Goal: Information Seeking & Learning: Learn about a topic

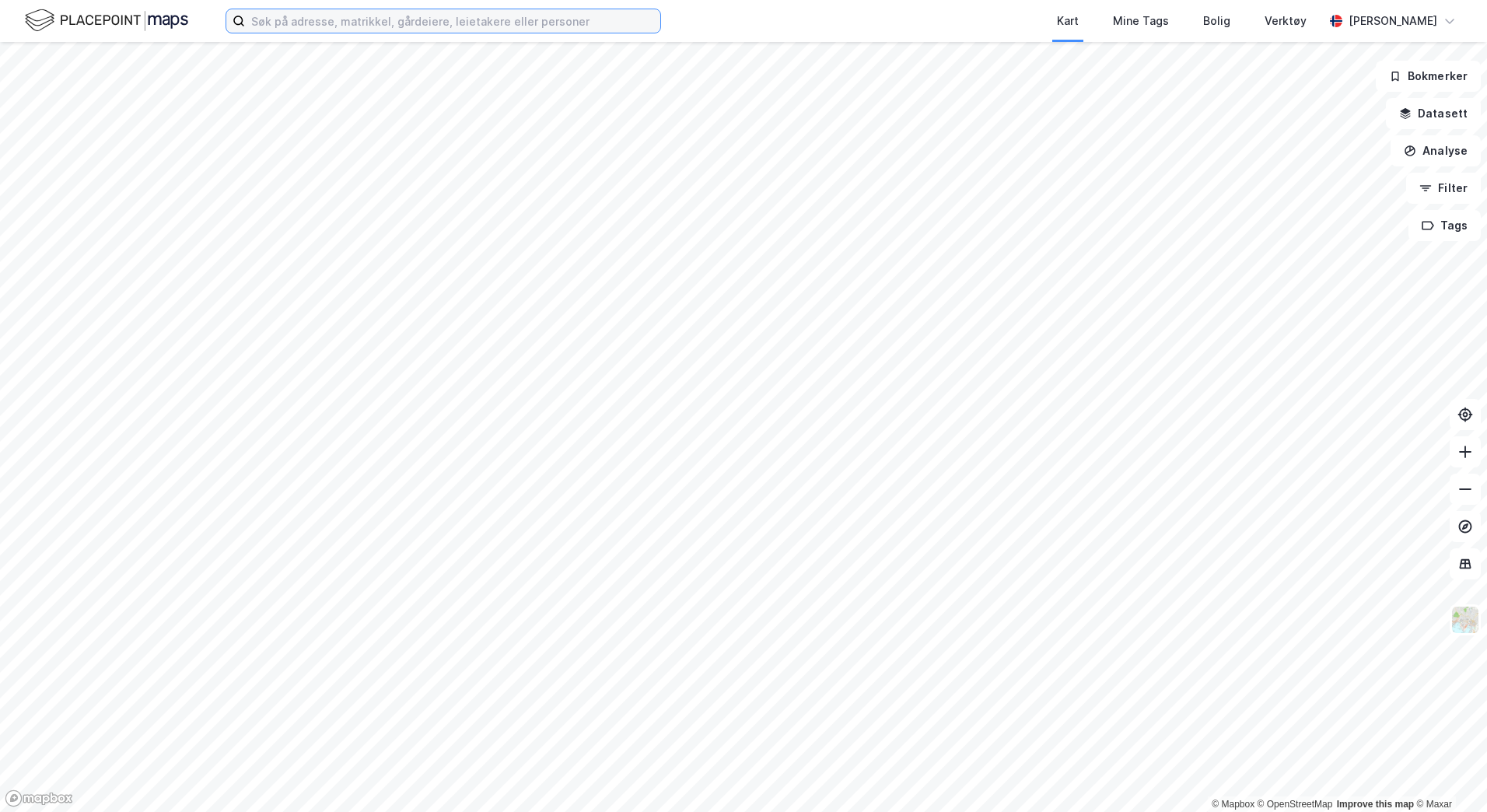
click at [406, 17] on input at bounding box center [453, 21] width 416 height 23
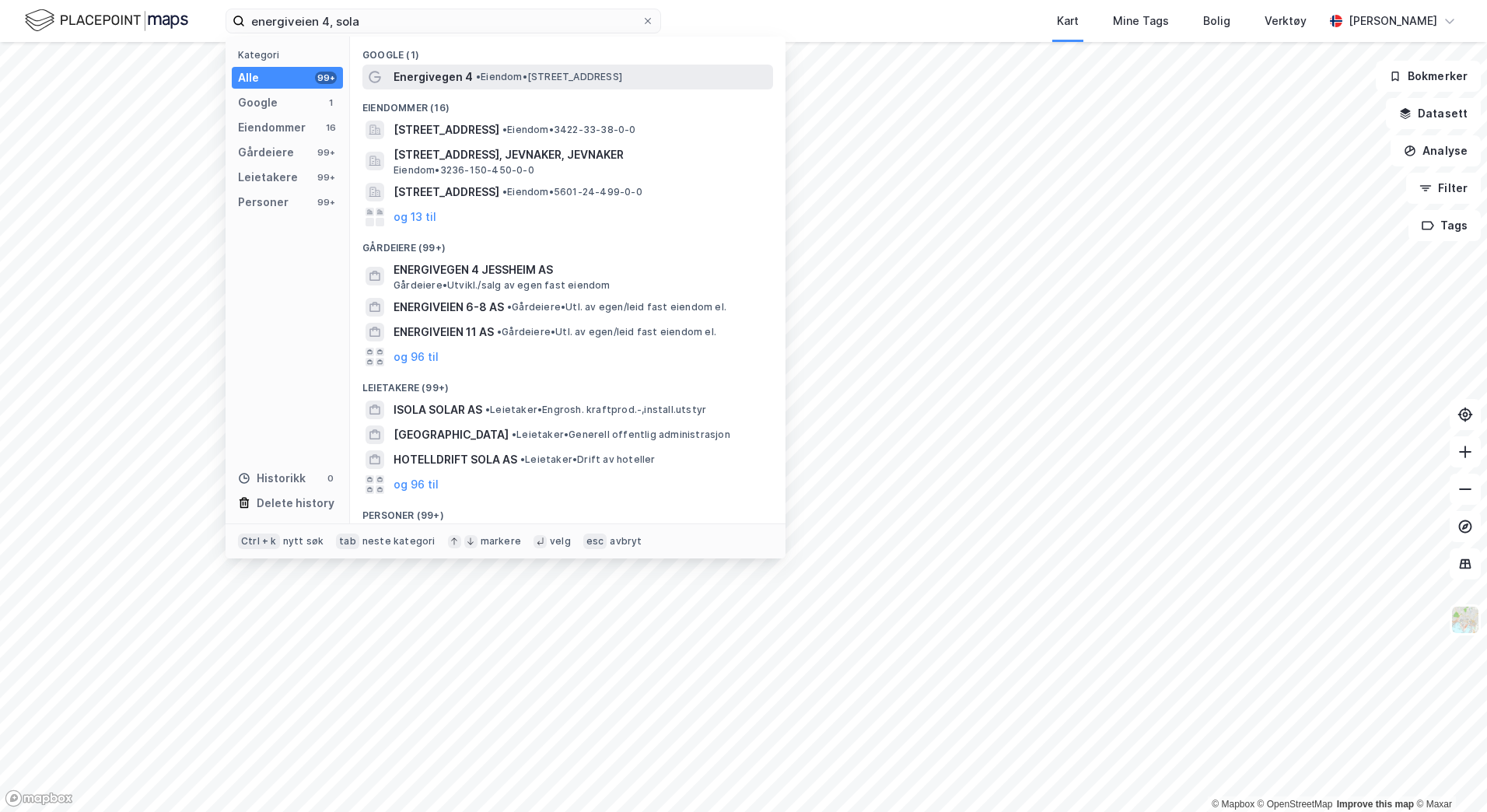
click at [513, 76] on span "• Eiendom • [STREET_ADDRESS]" at bounding box center [549, 77] width 146 height 12
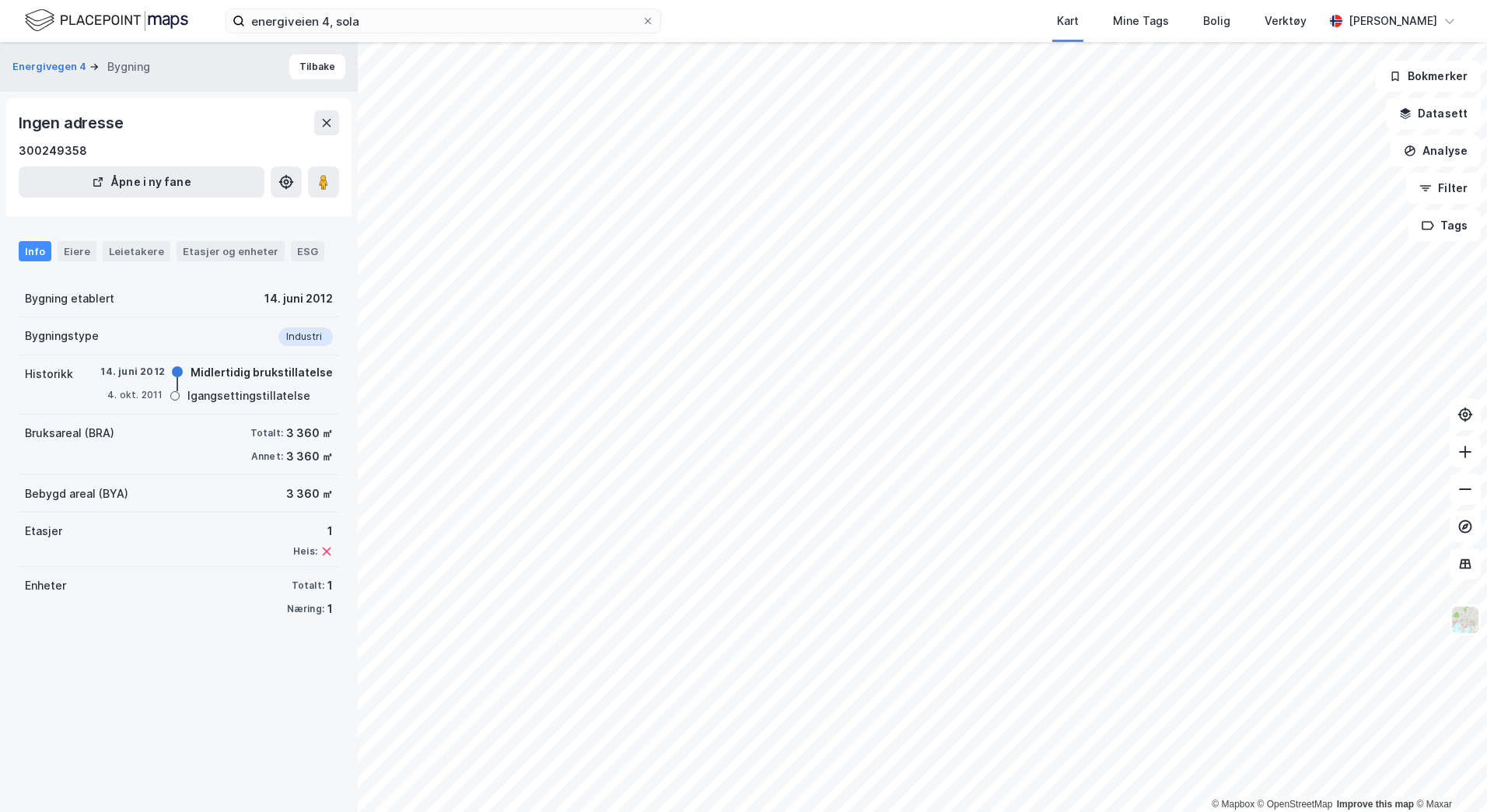
click at [73, 262] on div "Info Eiere Leietakere Etasjer og enheter ESG" at bounding box center [179, 245] width 358 height 45
click at [76, 255] on div "Eiere" at bounding box center [77, 251] width 39 height 21
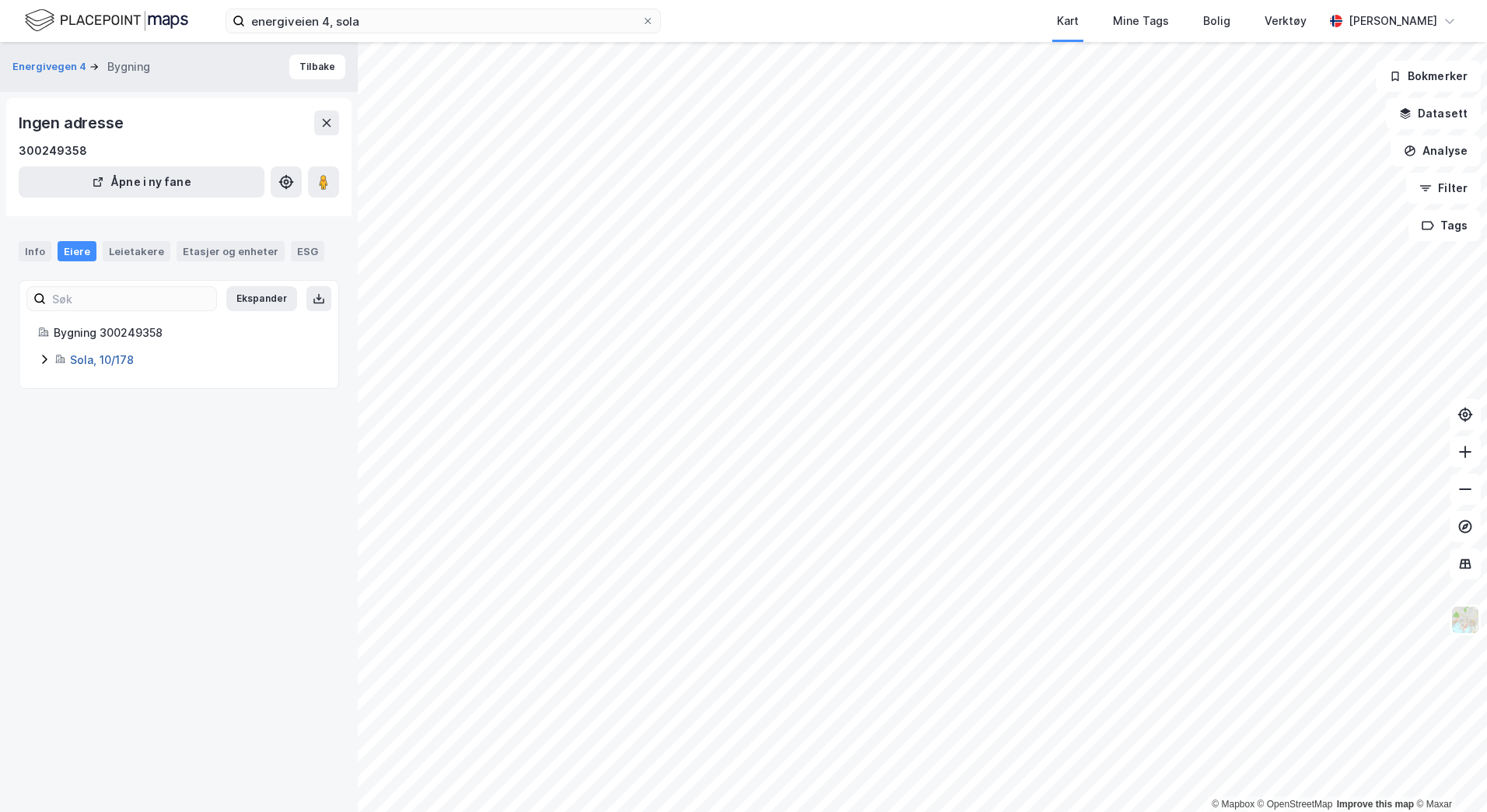
click at [71, 360] on link "Sola, 10/178" at bounding box center [102, 359] width 64 height 13
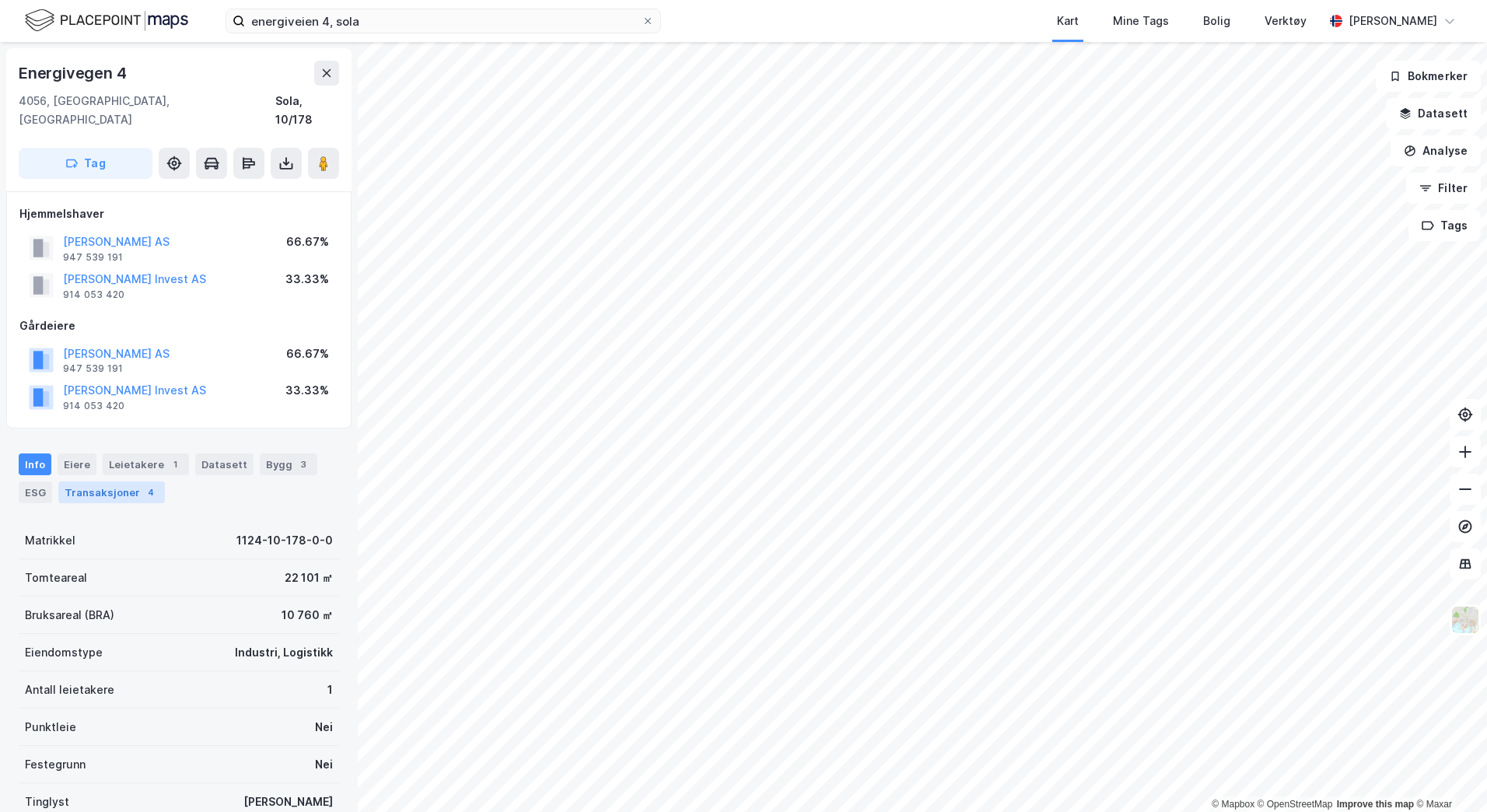
click at [84, 482] on div "Transaksjoner 4" at bounding box center [112, 492] width 107 height 22
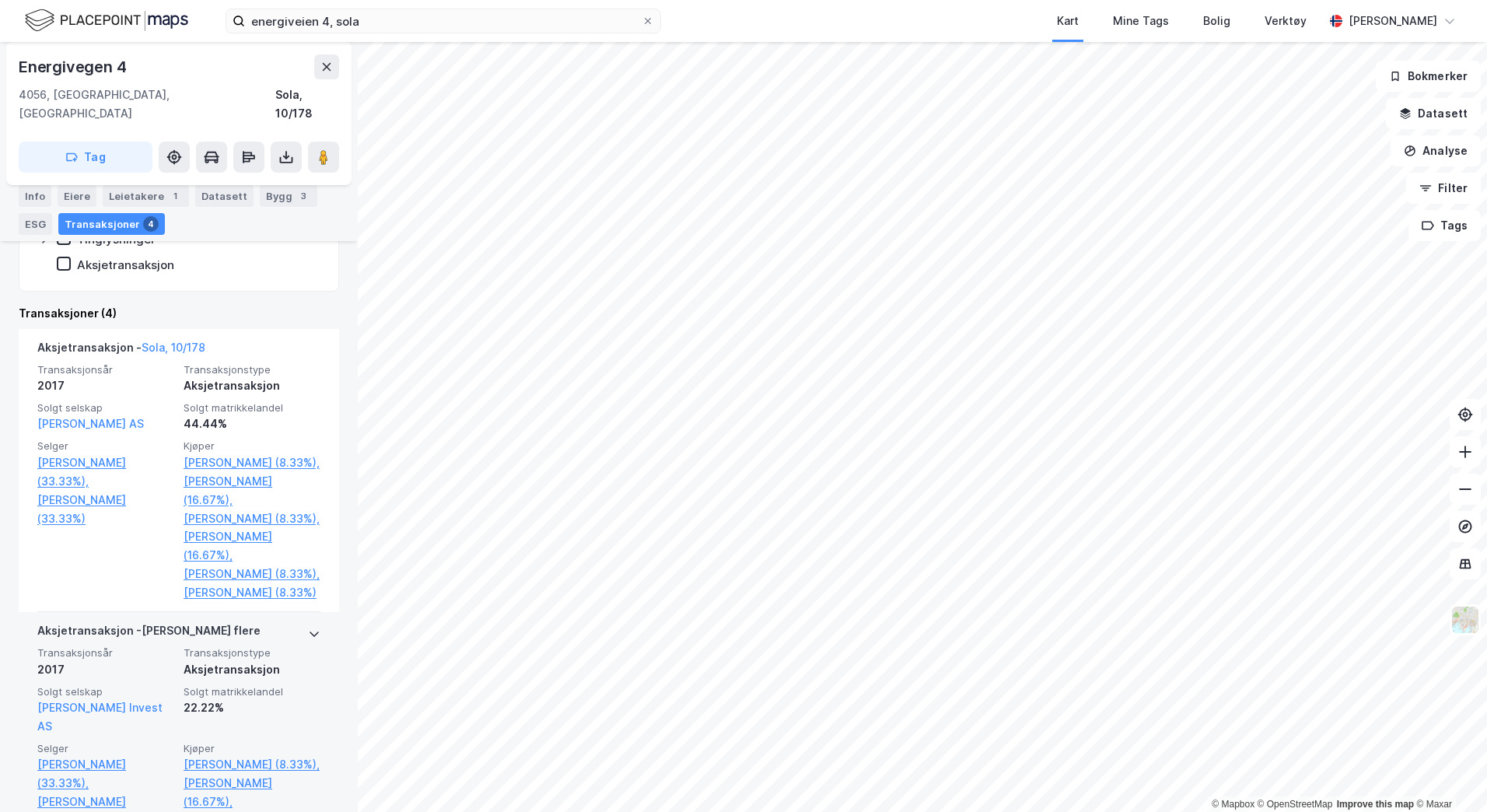
scroll to position [465, 0]
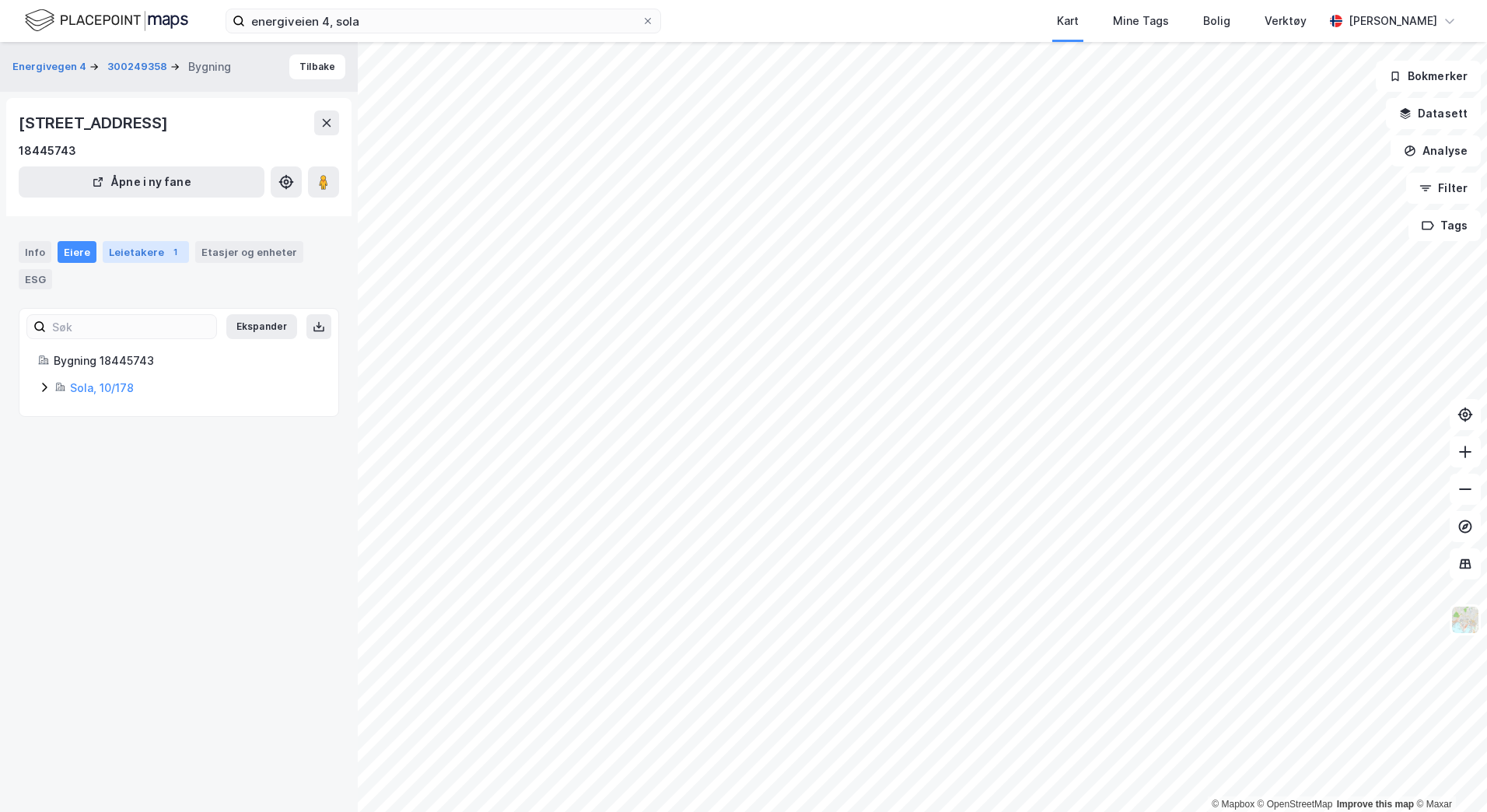
click at [142, 249] on div "Leietakere 1" at bounding box center [145, 251] width 86 height 22
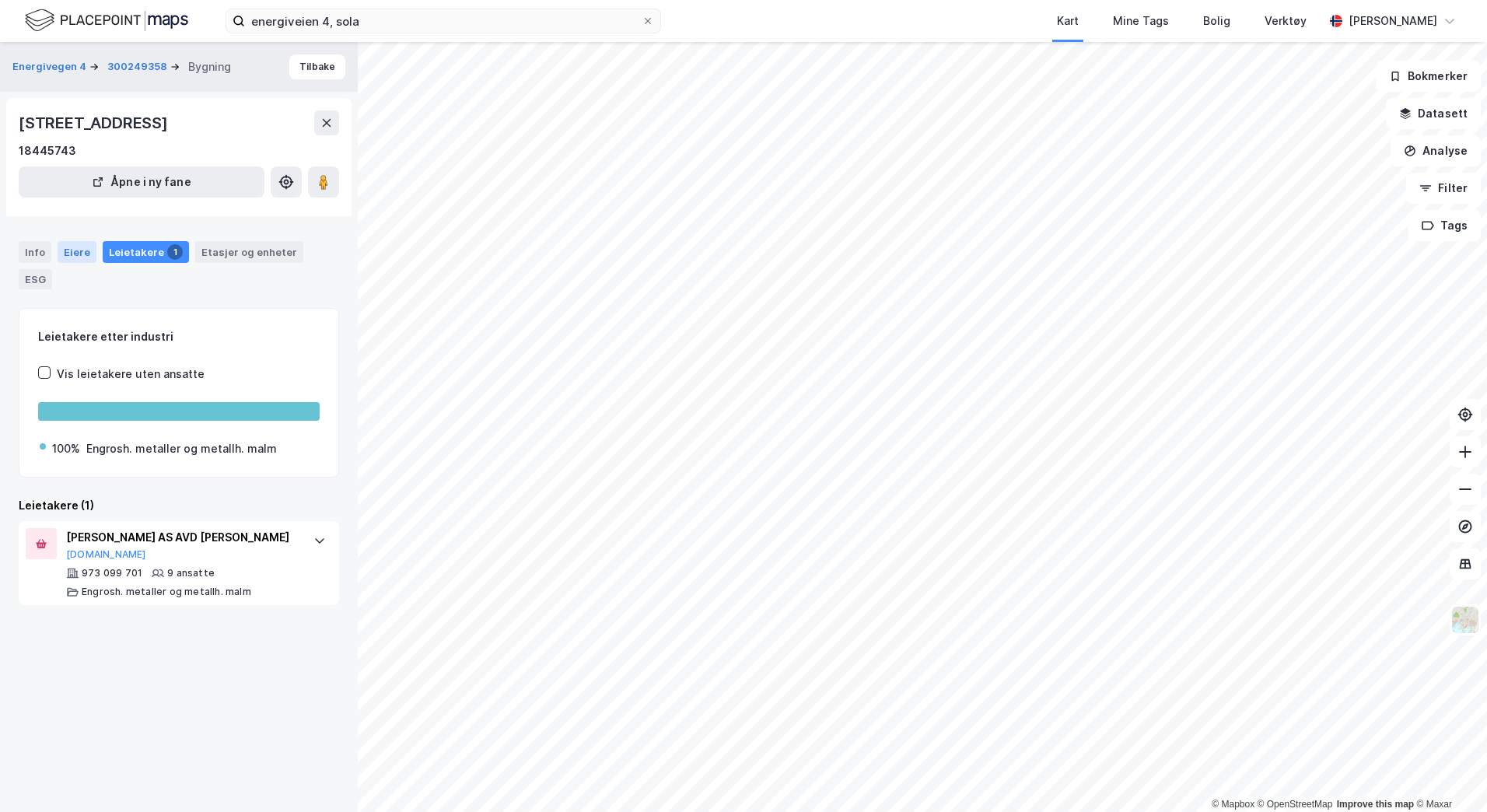
click at [66, 252] on div "Eiere" at bounding box center [77, 251] width 39 height 22
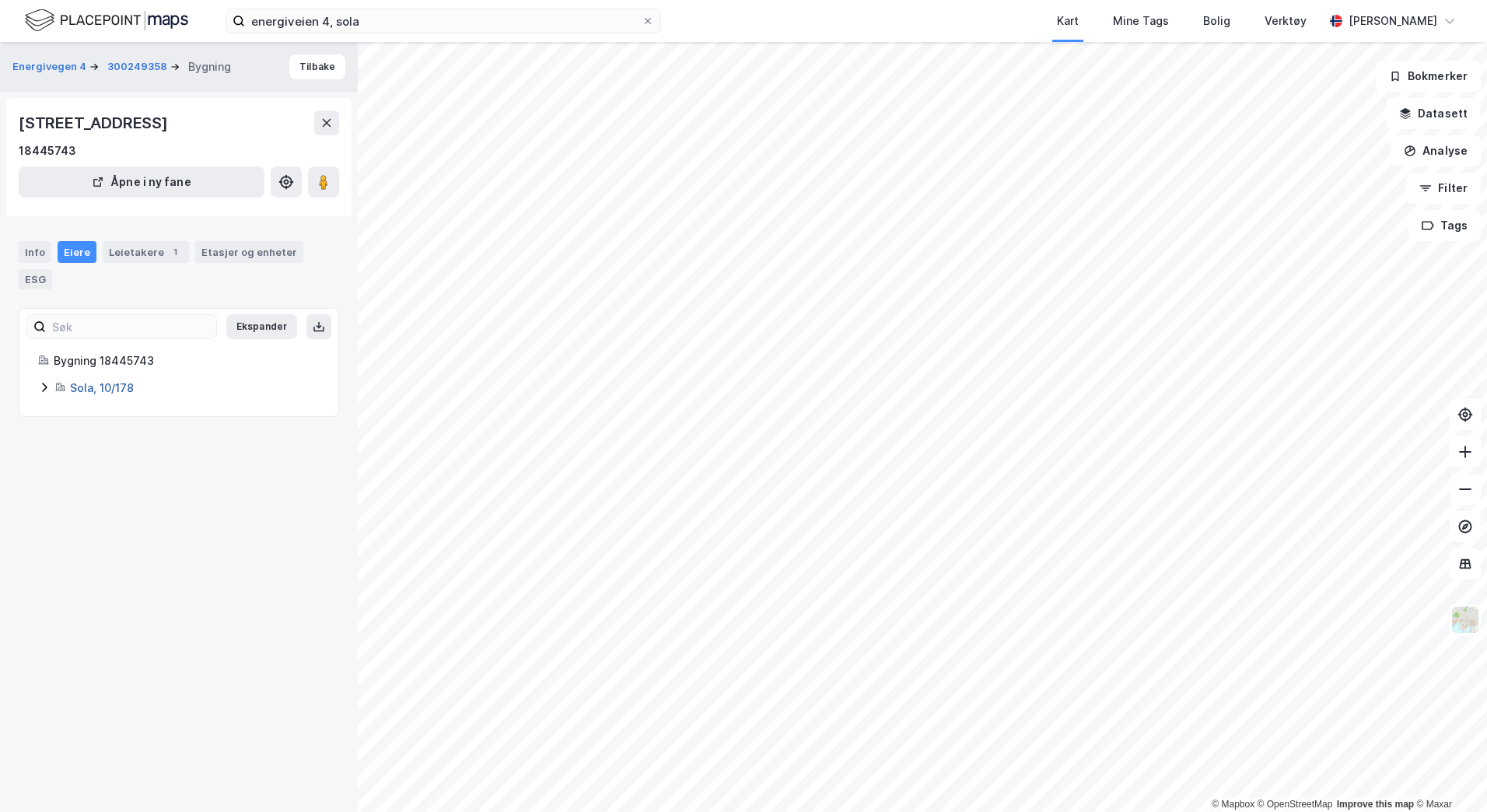
click at [76, 389] on link "Sola, 10/178" at bounding box center [102, 387] width 64 height 13
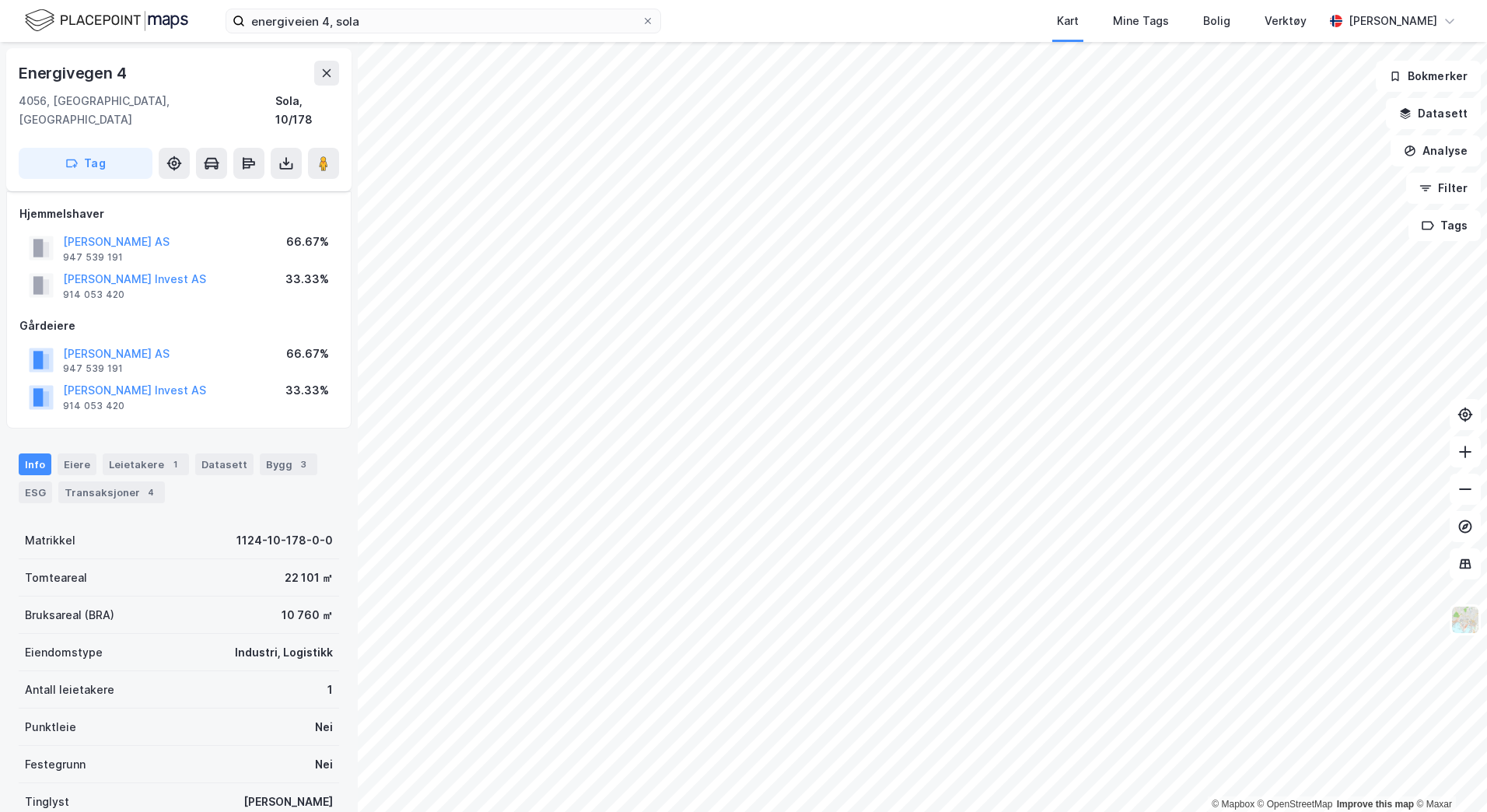
scroll to position [228, 0]
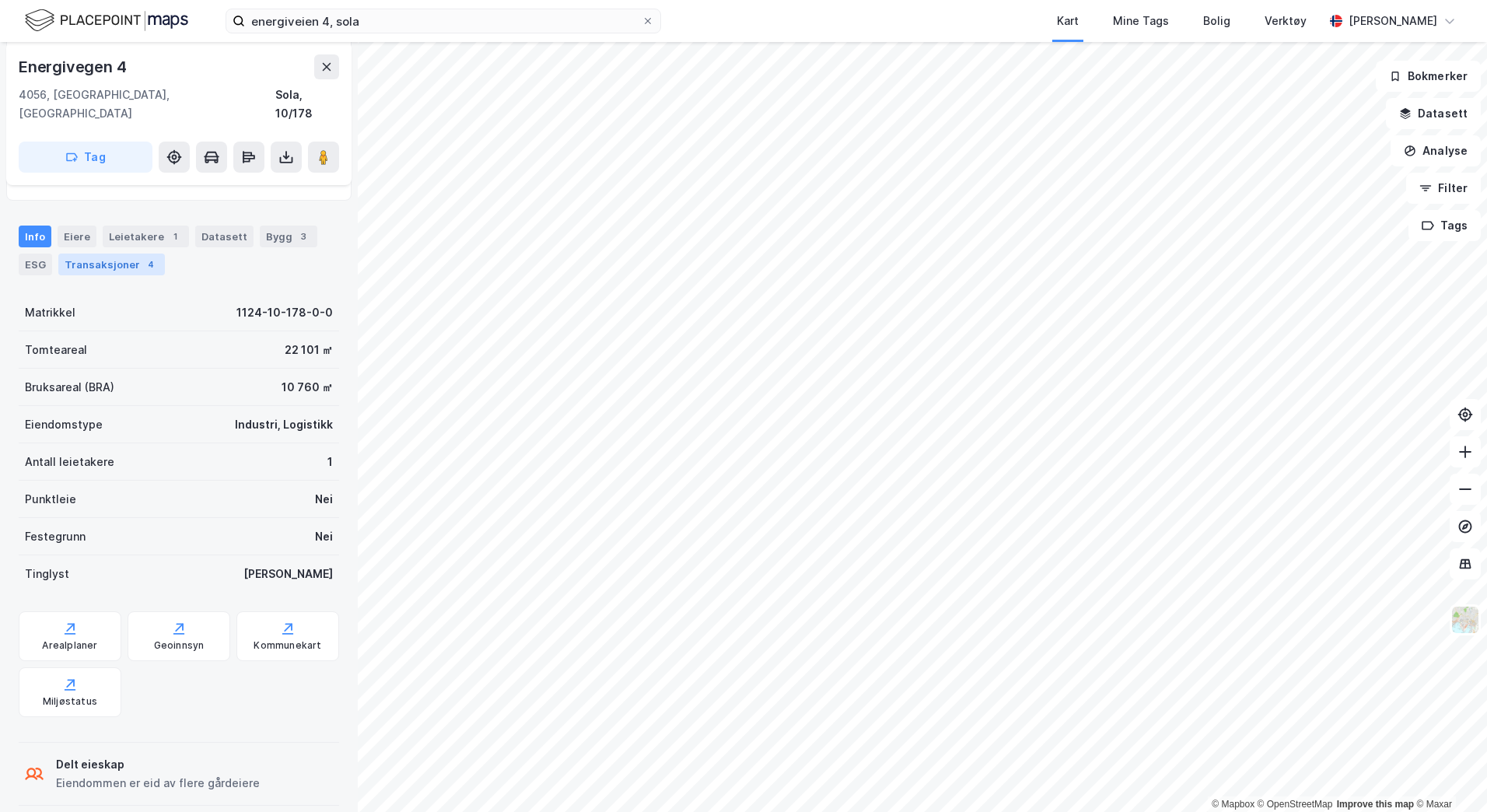
click at [88, 254] on div "Transaksjoner 4" at bounding box center [112, 264] width 107 height 22
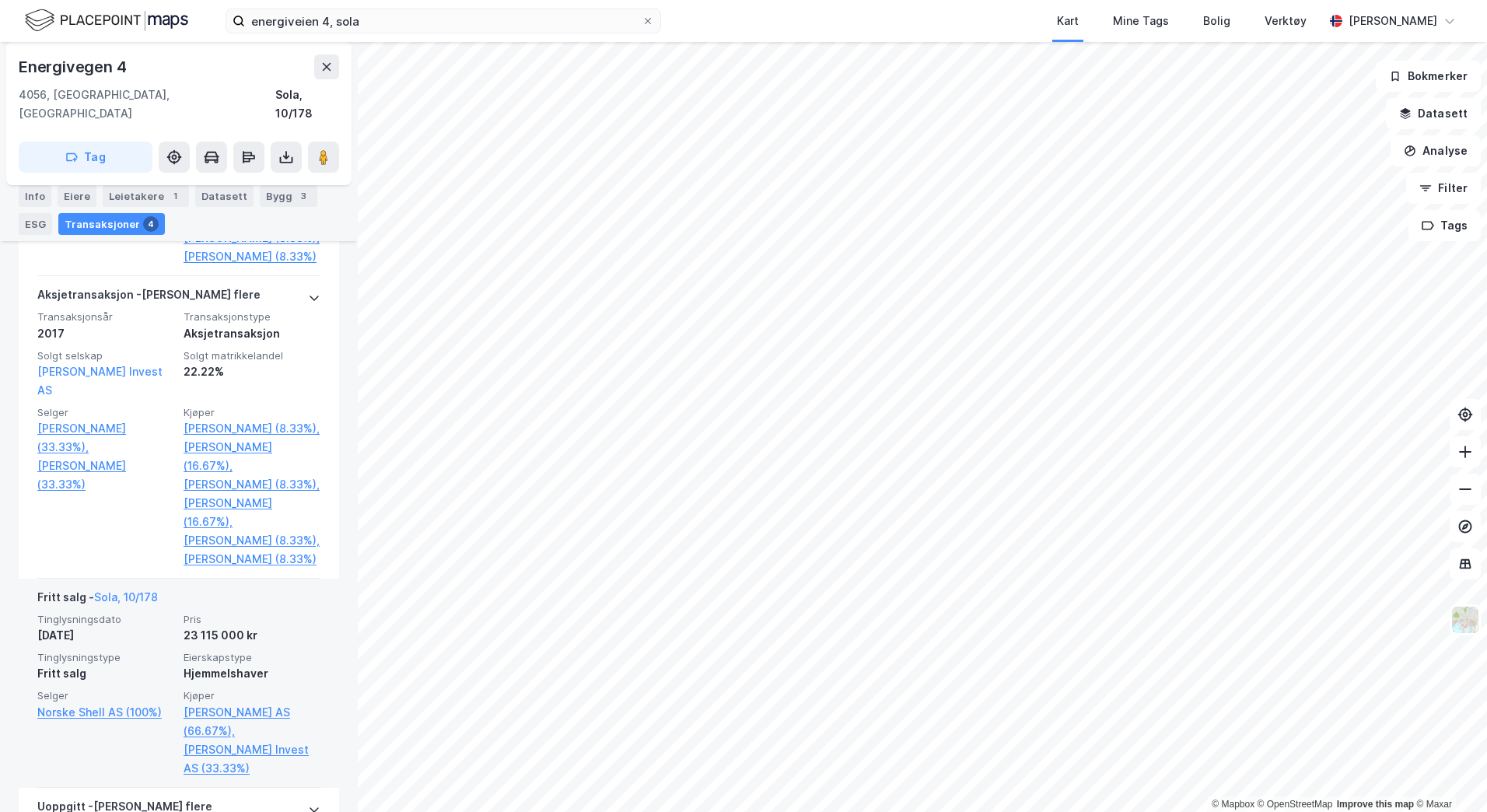
scroll to position [775, 0]
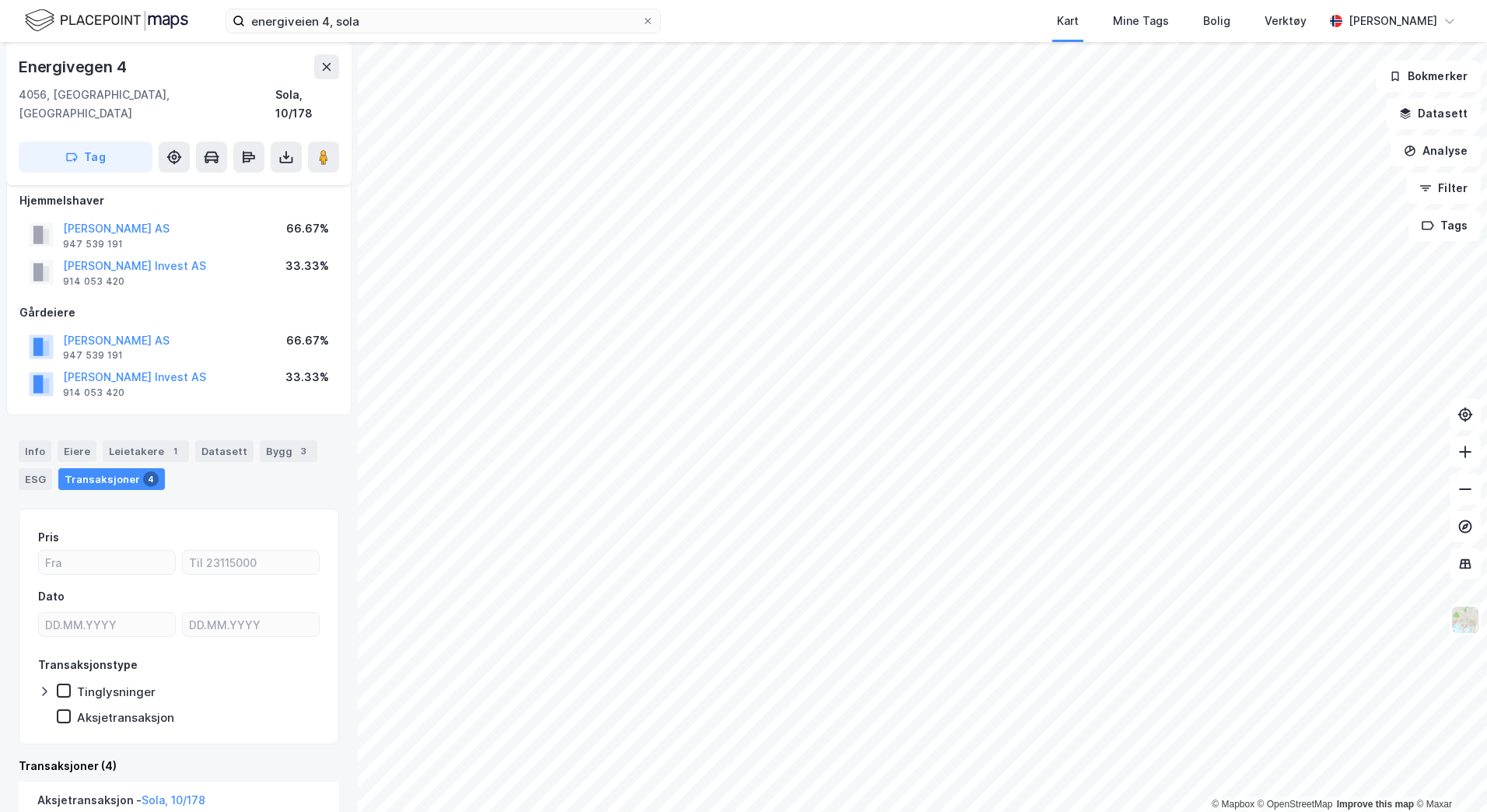
scroll to position [12, 0]
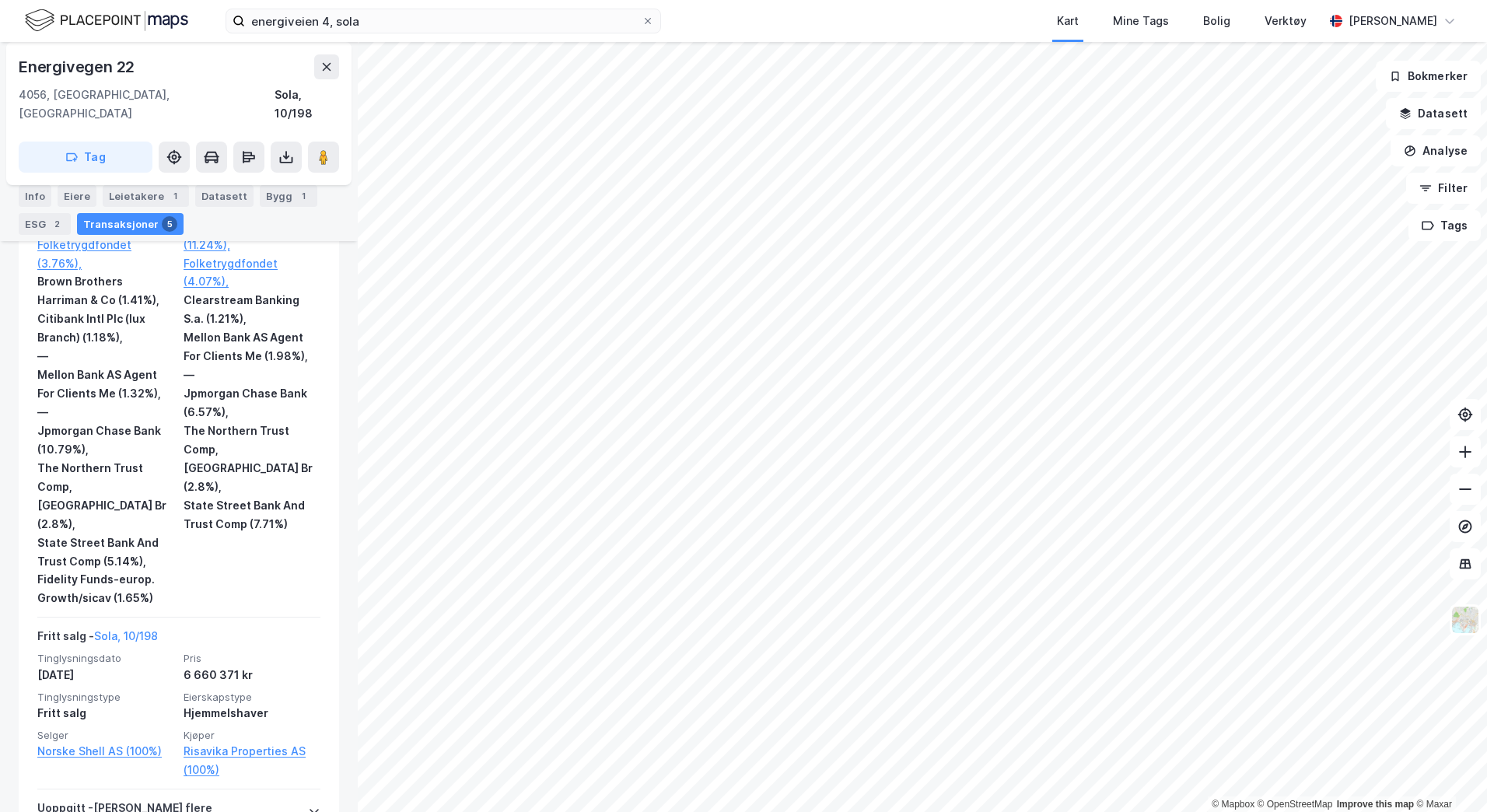
scroll to position [1233, 0]
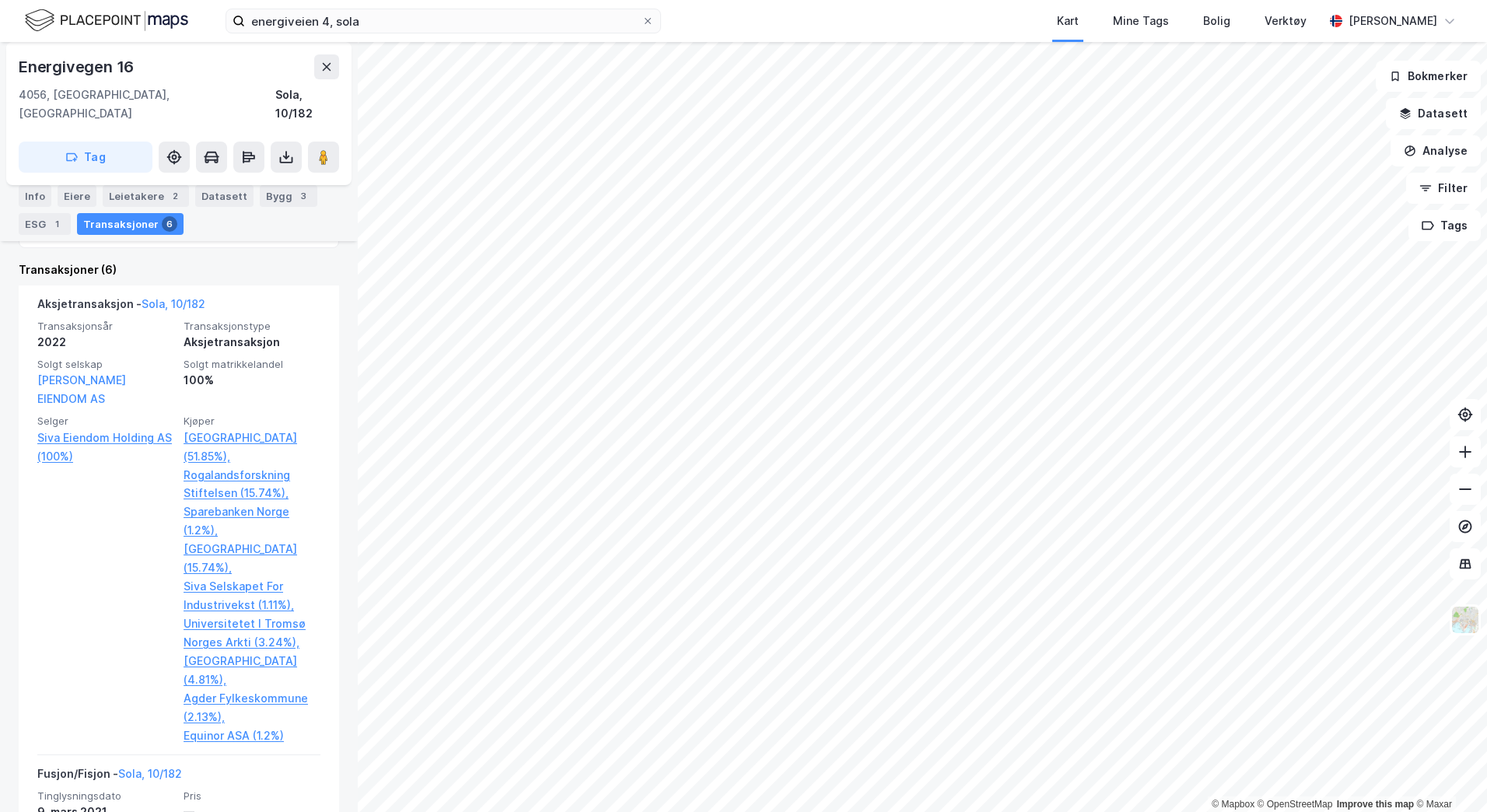
scroll to position [512, 0]
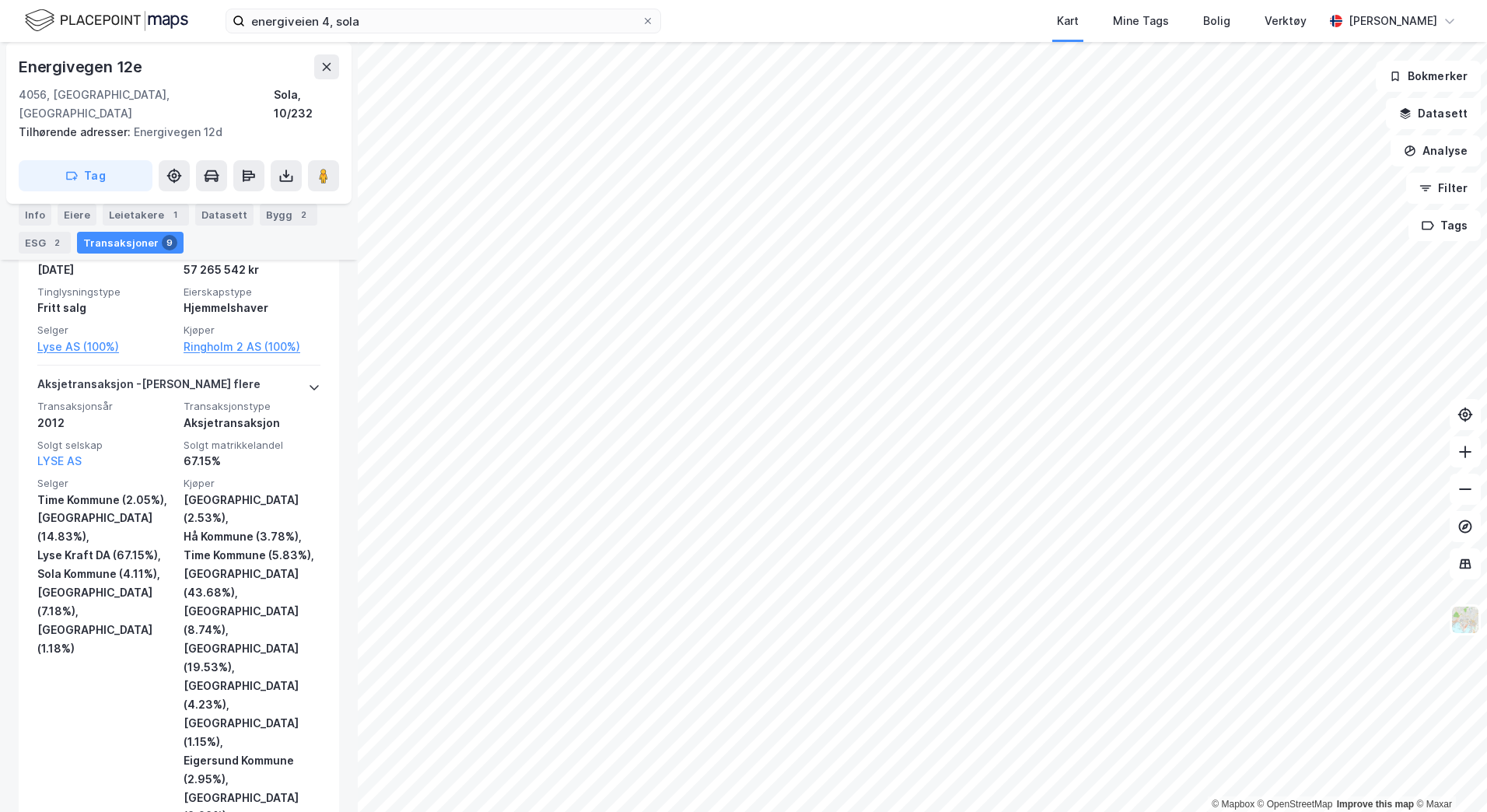
scroll to position [2519, 0]
click at [324, 70] on icon at bounding box center [327, 66] width 9 height 8
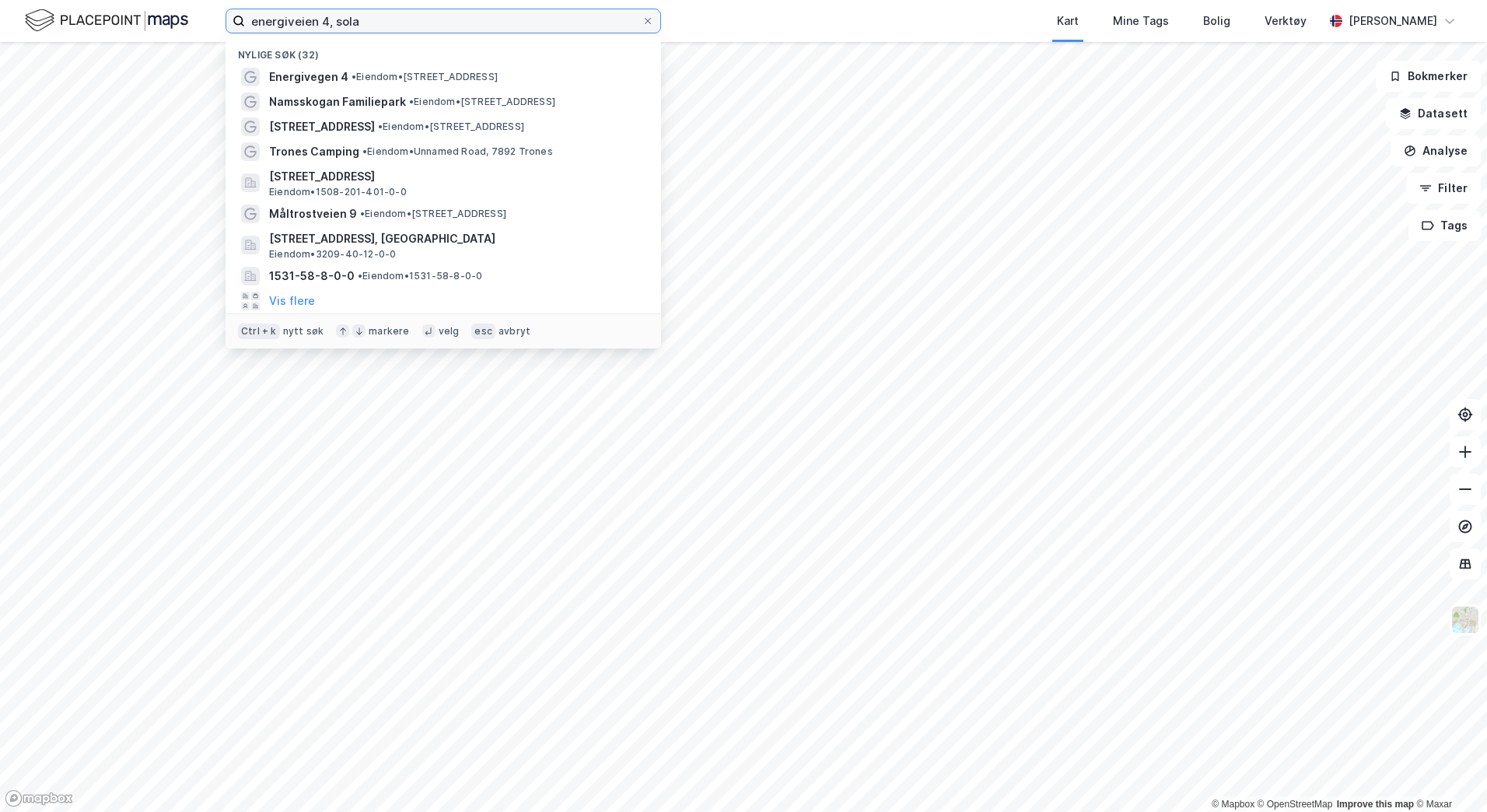
drag, startPoint x: 431, startPoint y: 24, endPoint x: -15, endPoint y: 1, distance: 446.6
click at [0, 1] on html "energiveien 4, [PERSON_NAME] søk (32) Energivegen 4 • Eiendom • [STREET_ADDRESS…" at bounding box center [744, 406] width 1487 height 812
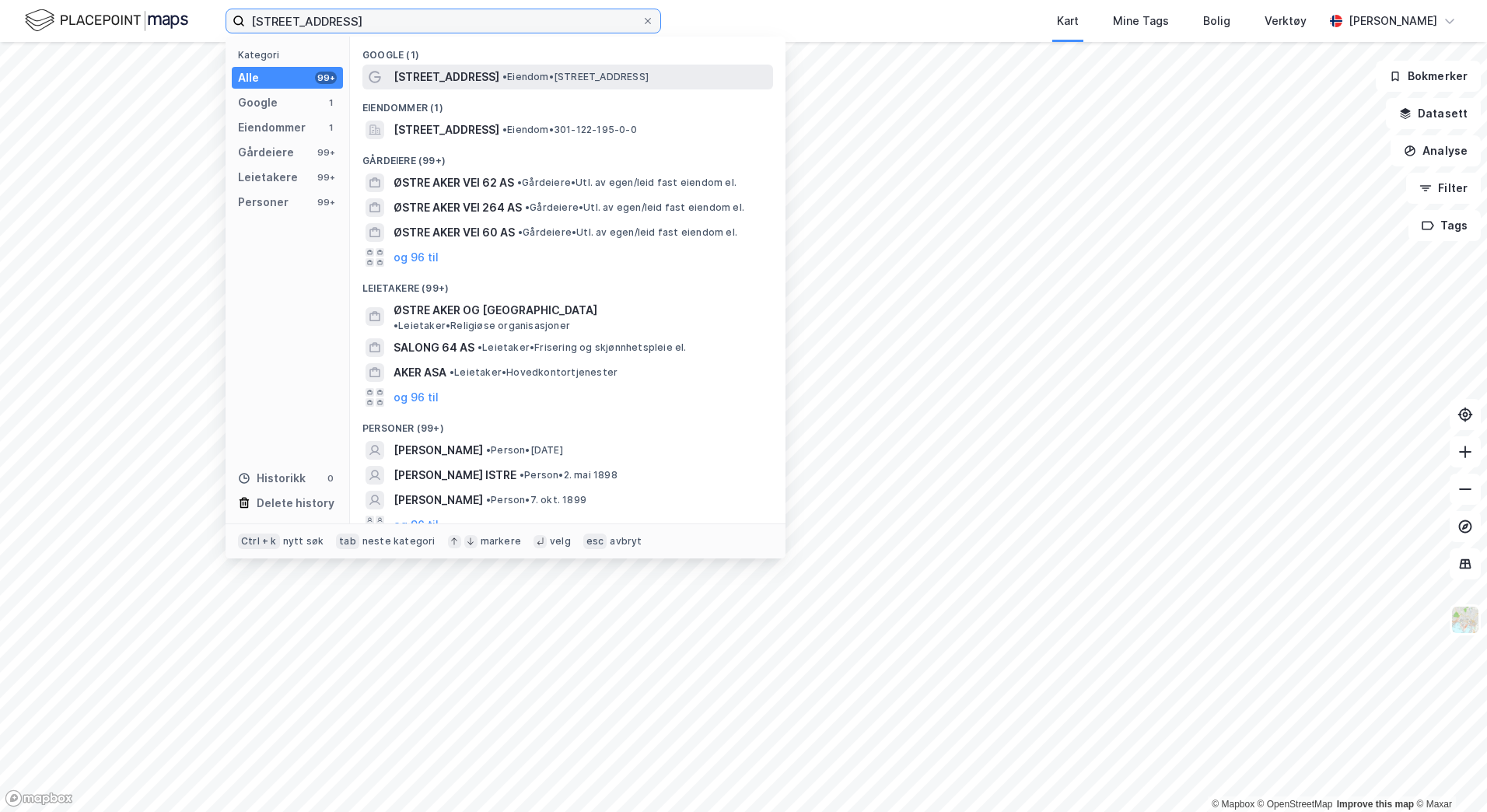
type input "[STREET_ADDRESS]"
click at [600, 81] on span "• Eiendom • [STREET_ADDRESS]" at bounding box center [576, 77] width 146 height 12
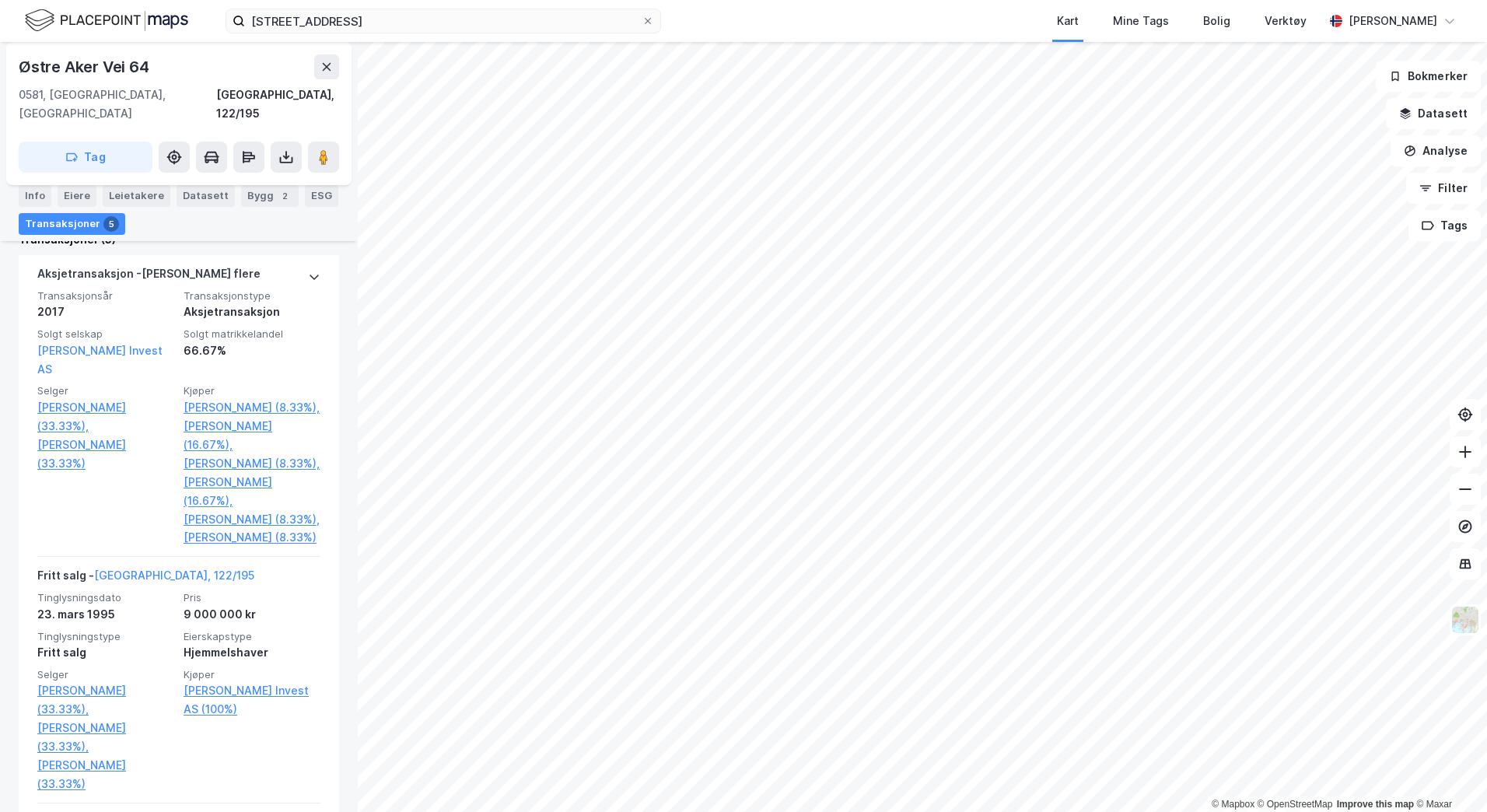
scroll to position [465, 0]
click at [245, 155] on icon at bounding box center [249, 157] width 12 height 4
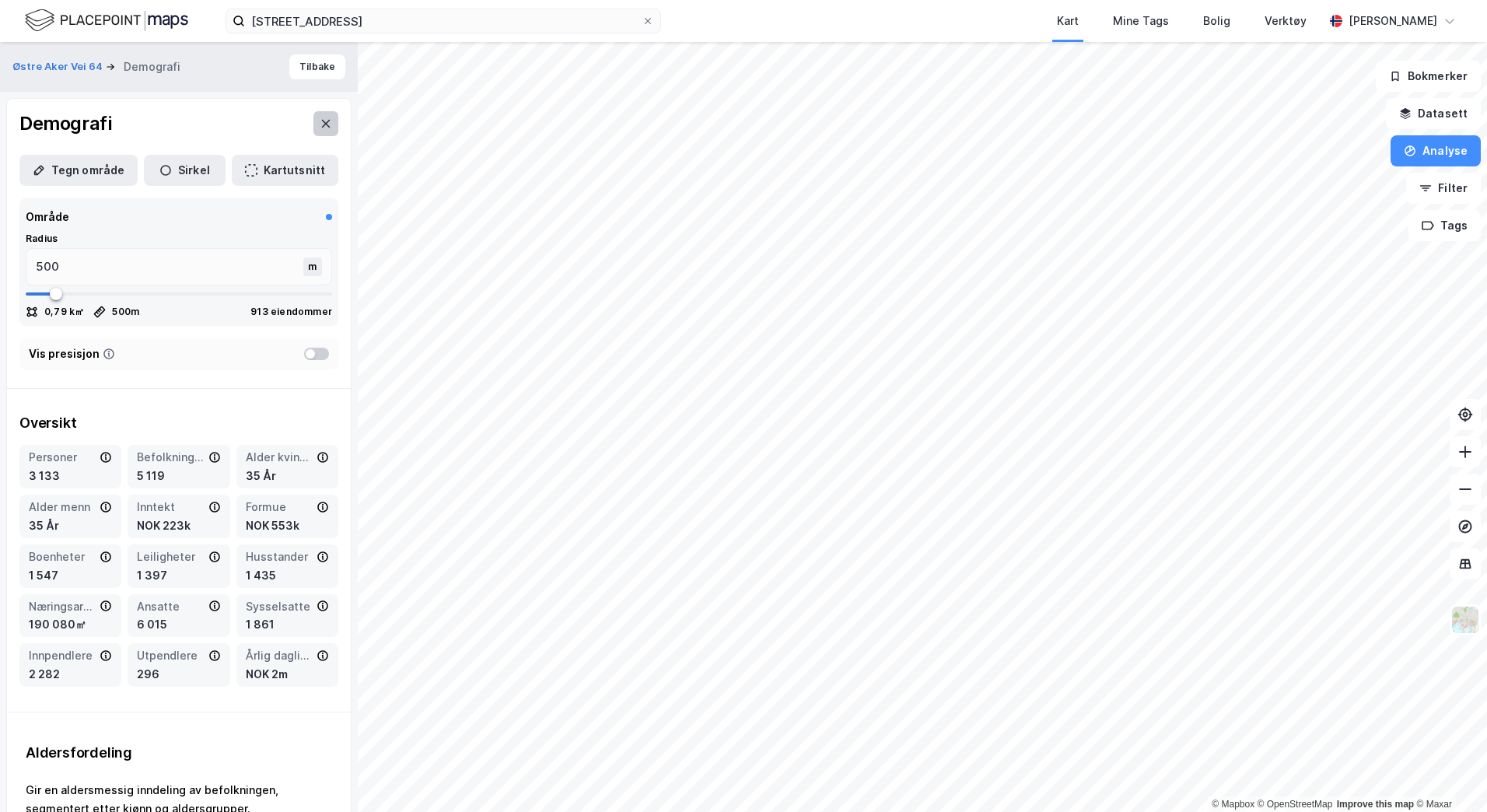
click at [320, 128] on icon at bounding box center [326, 124] width 12 height 12
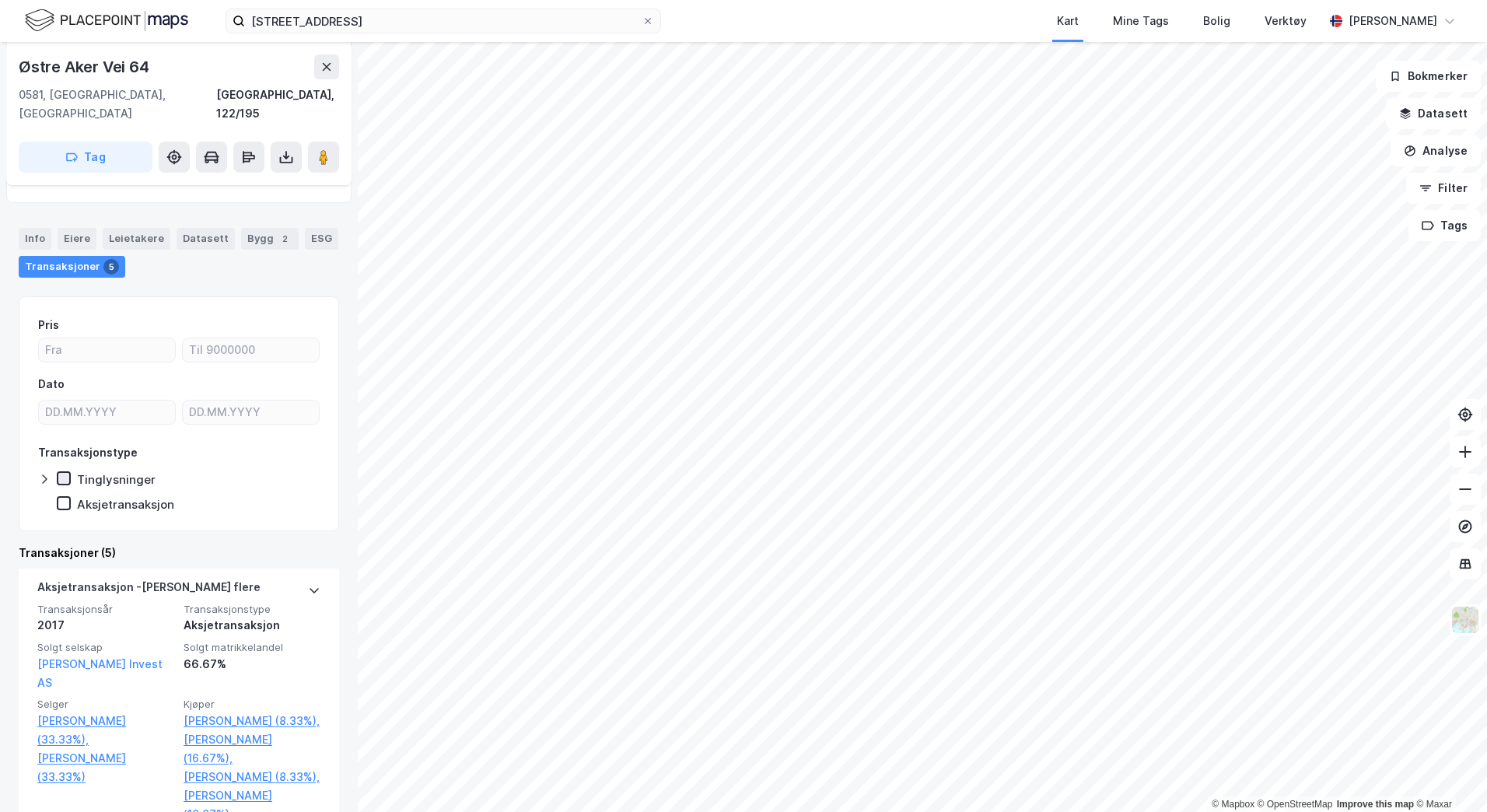
scroll to position [156, 0]
click at [65, 469] on icon at bounding box center [64, 474] width 11 height 11
click at [66, 494] on icon at bounding box center [64, 499] width 11 height 11
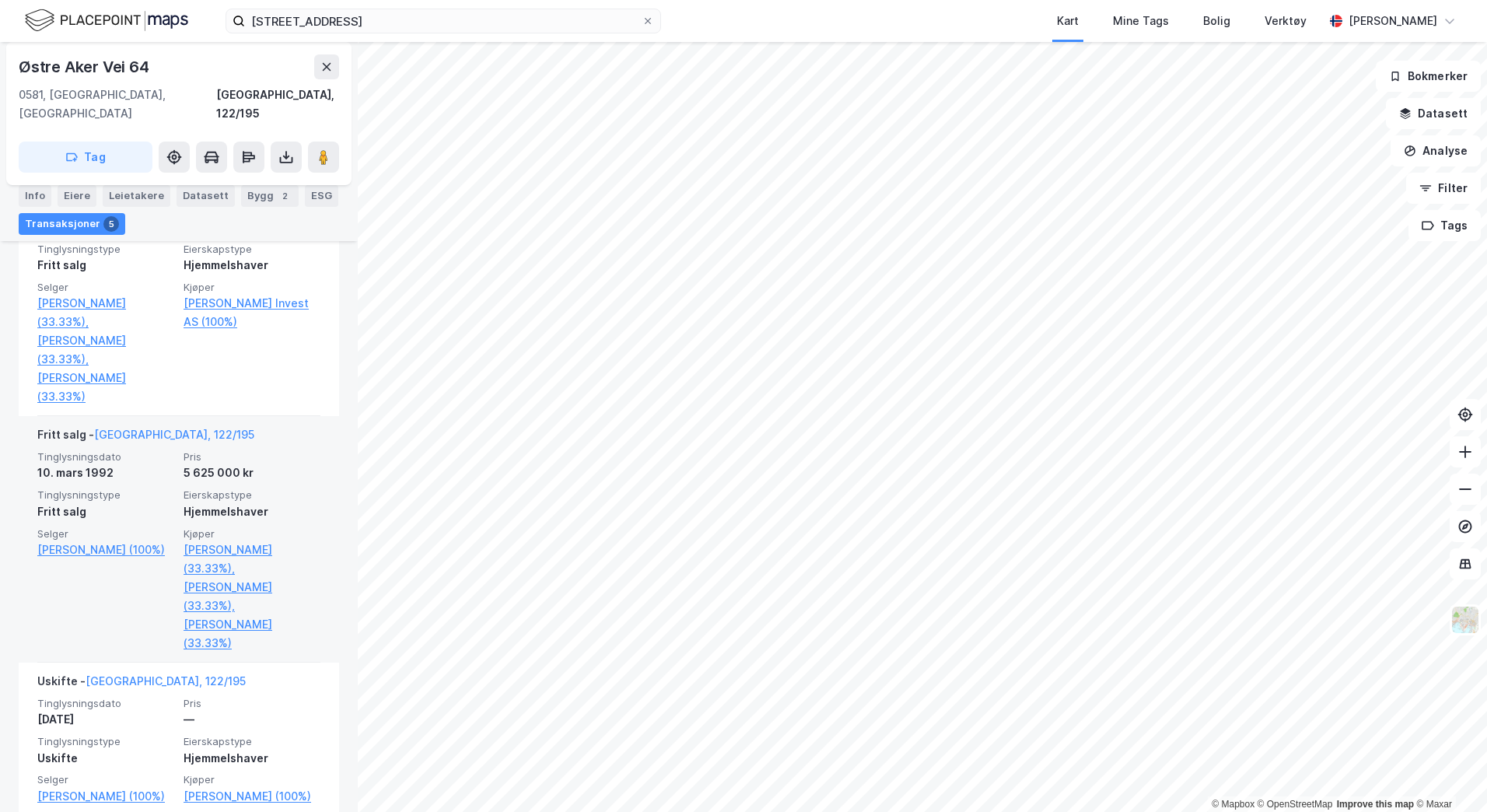
scroll to position [935, 0]
